Goal: Task Accomplishment & Management: Use online tool/utility

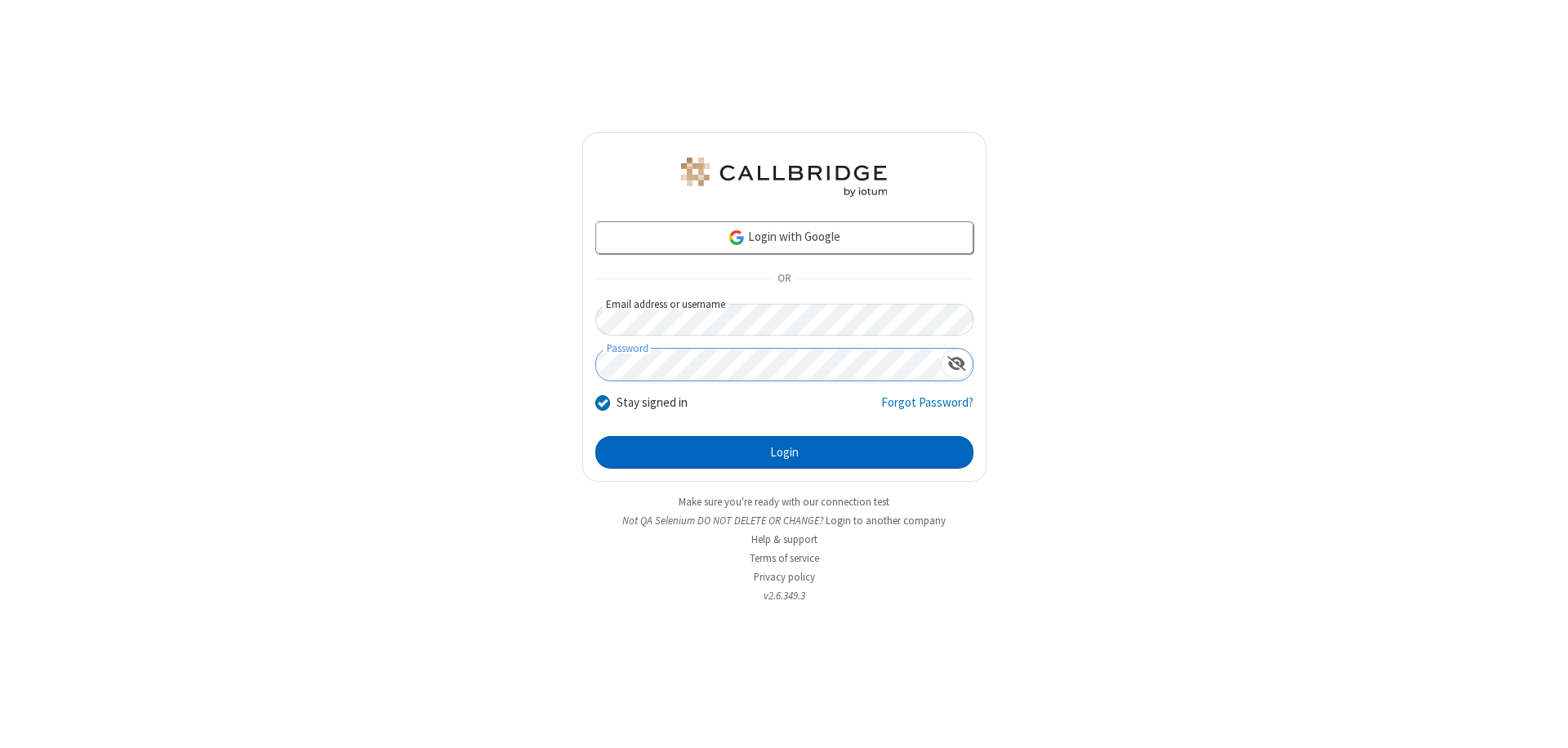
click at [784, 453] on button "Login" at bounding box center [784, 452] width 378 height 33
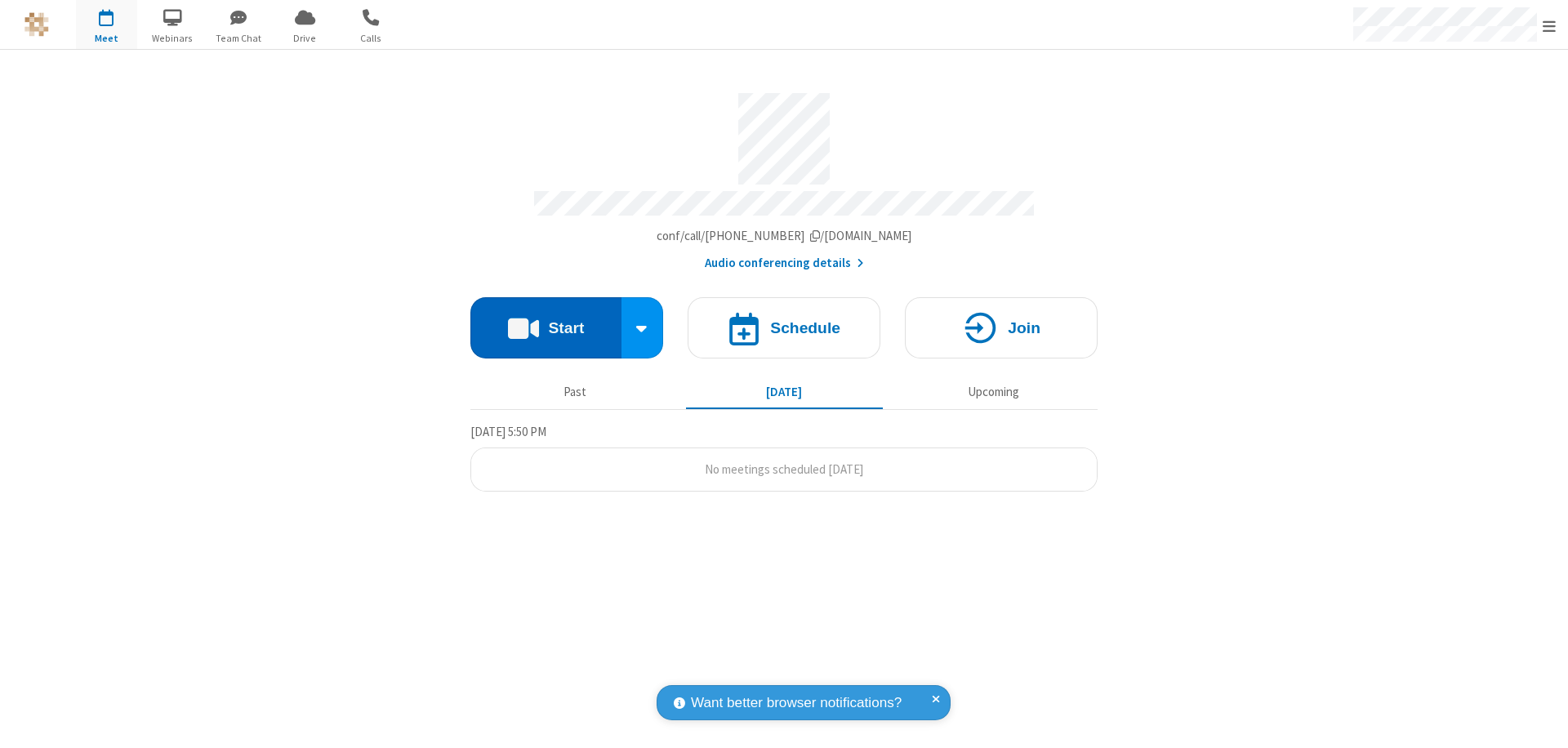
click at [546, 320] on button "Start" at bounding box center [546, 327] width 151 height 61
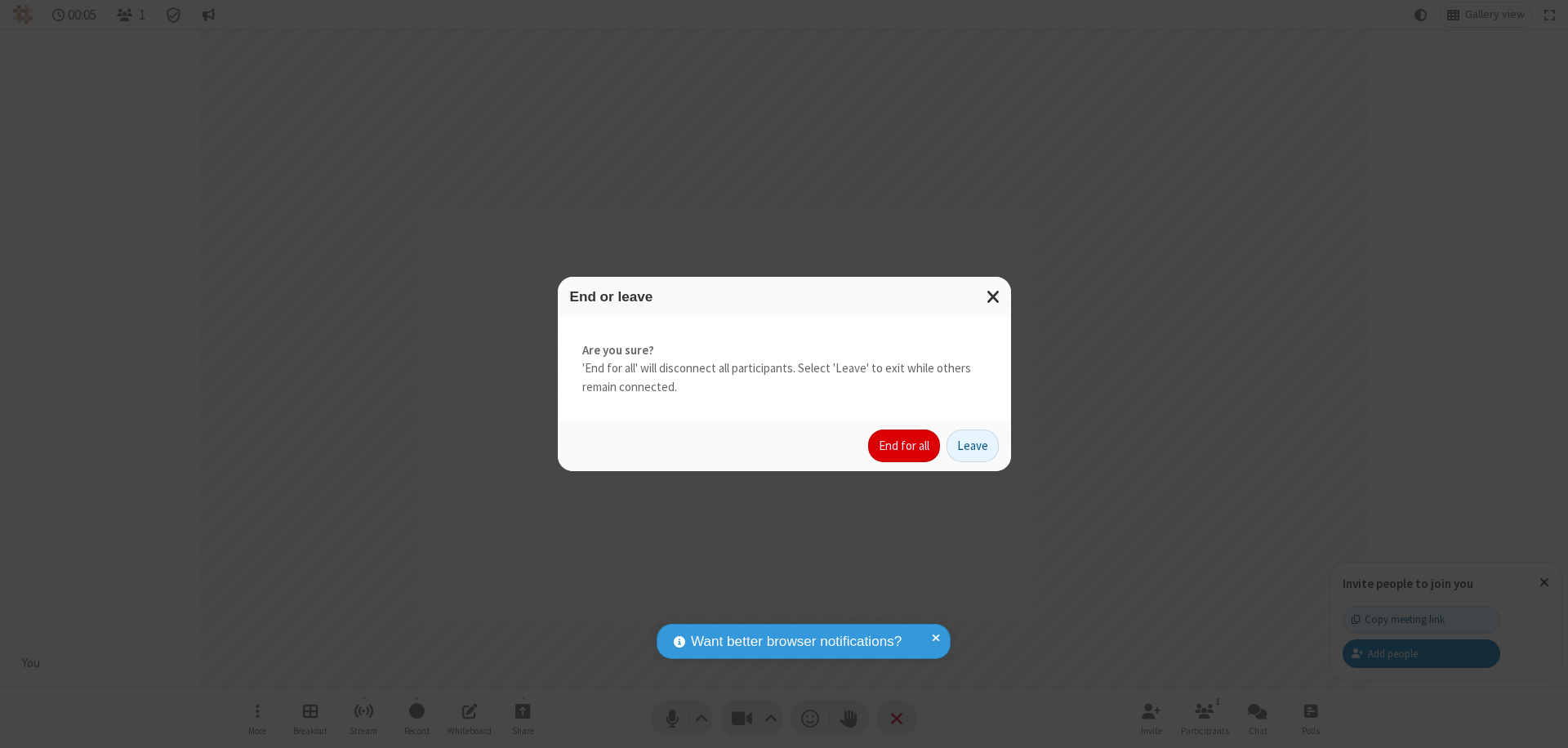
click at [904, 446] on button "End for all" at bounding box center [903, 446] width 72 height 33
